Goal: Go to known website: Access a specific website the user already knows

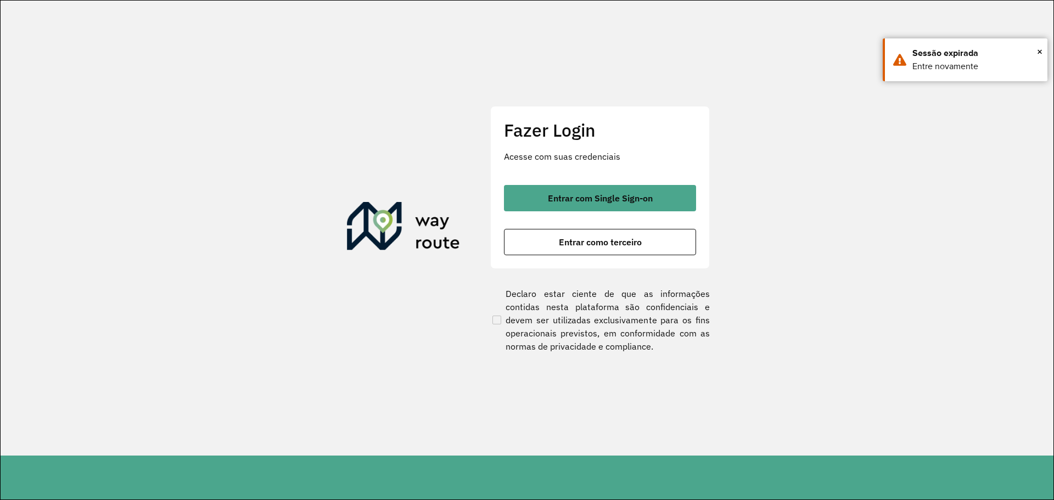
click at [592, 194] on span "Entrar com Single Sign-on" at bounding box center [600, 198] width 105 height 9
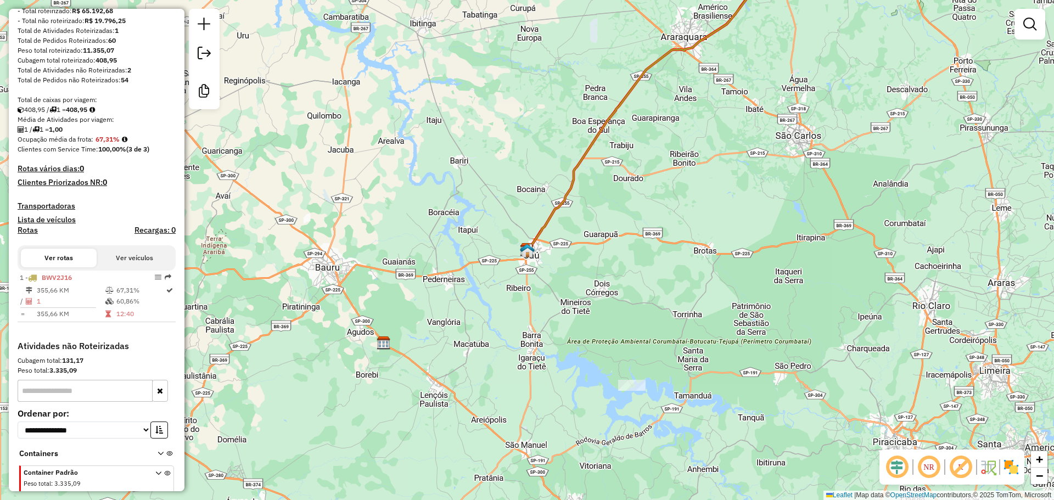
scroll to position [207, 0]
